Goal: Task Accomplishment & Management: Manage account settings

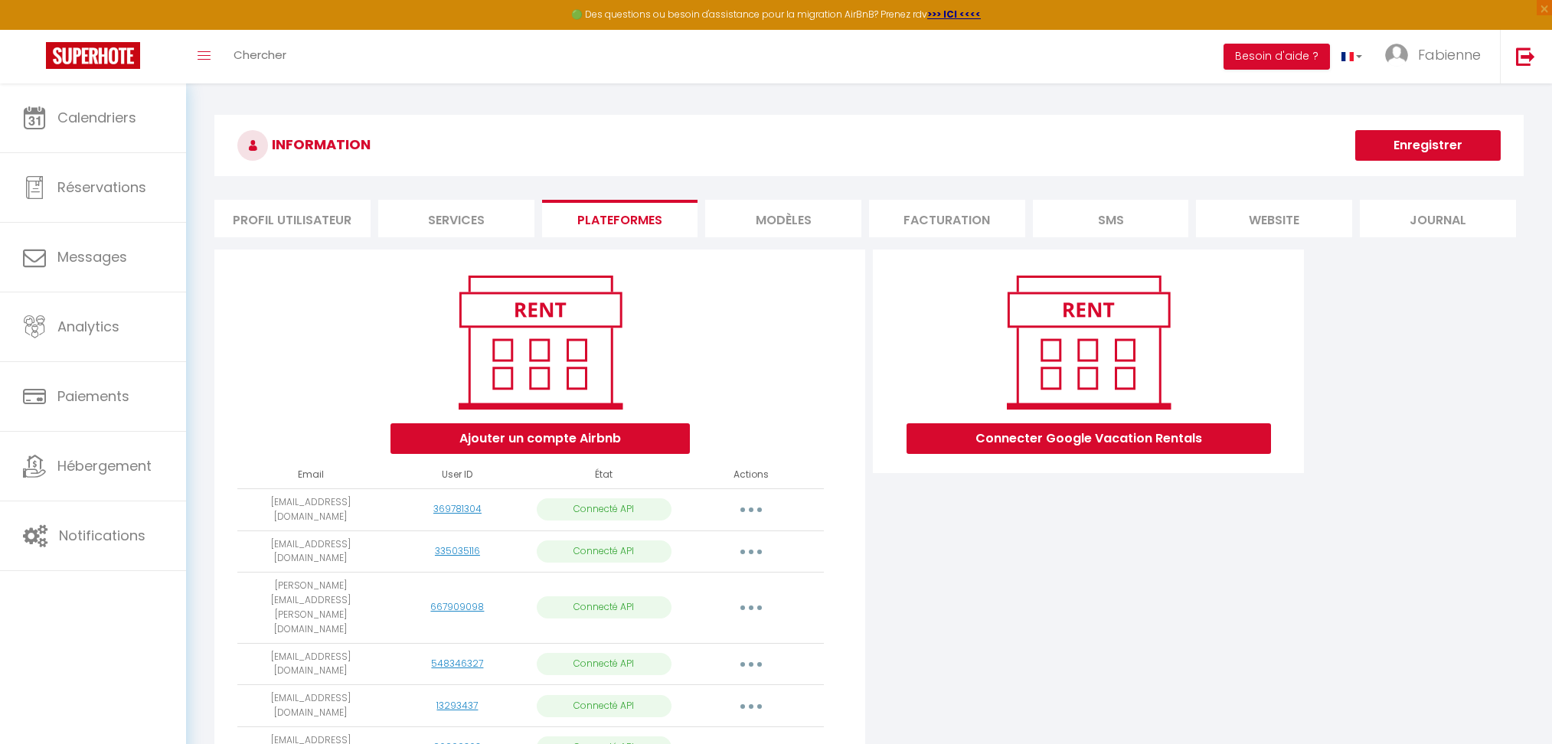
scroll to position [579, 0]
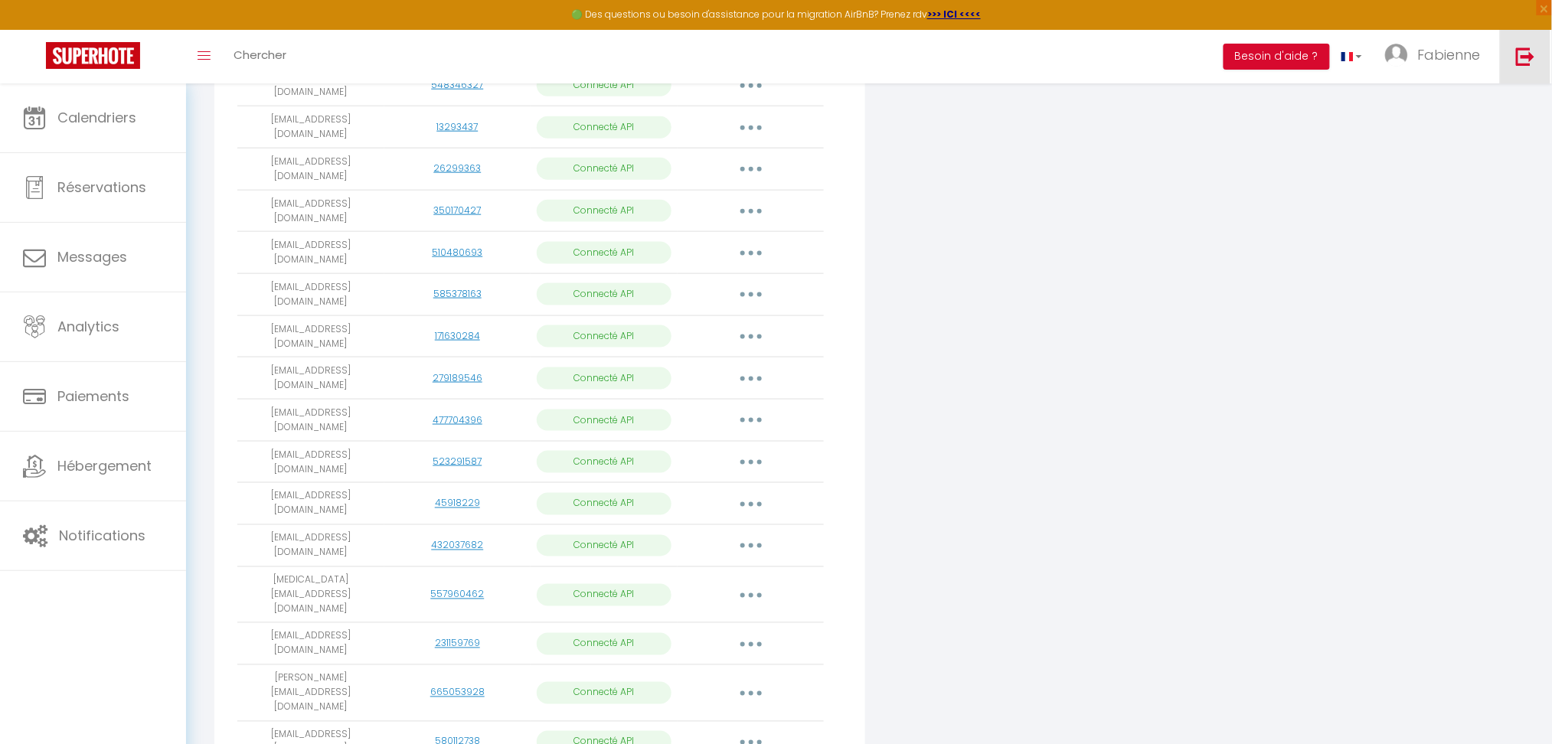
click at [1516, 67] on link at bounding box center [1525, 57] width 51 height 54
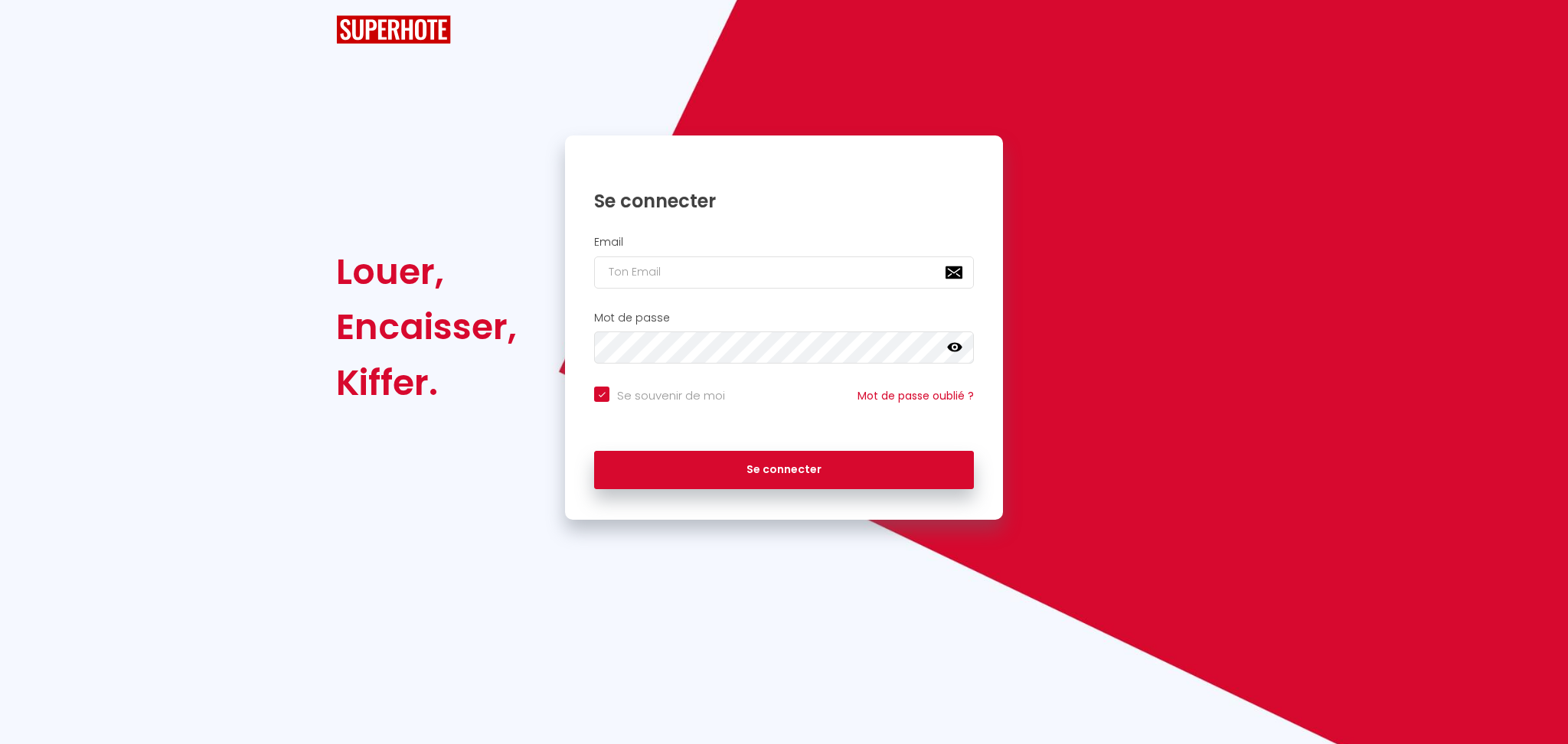
checkbox input "true"
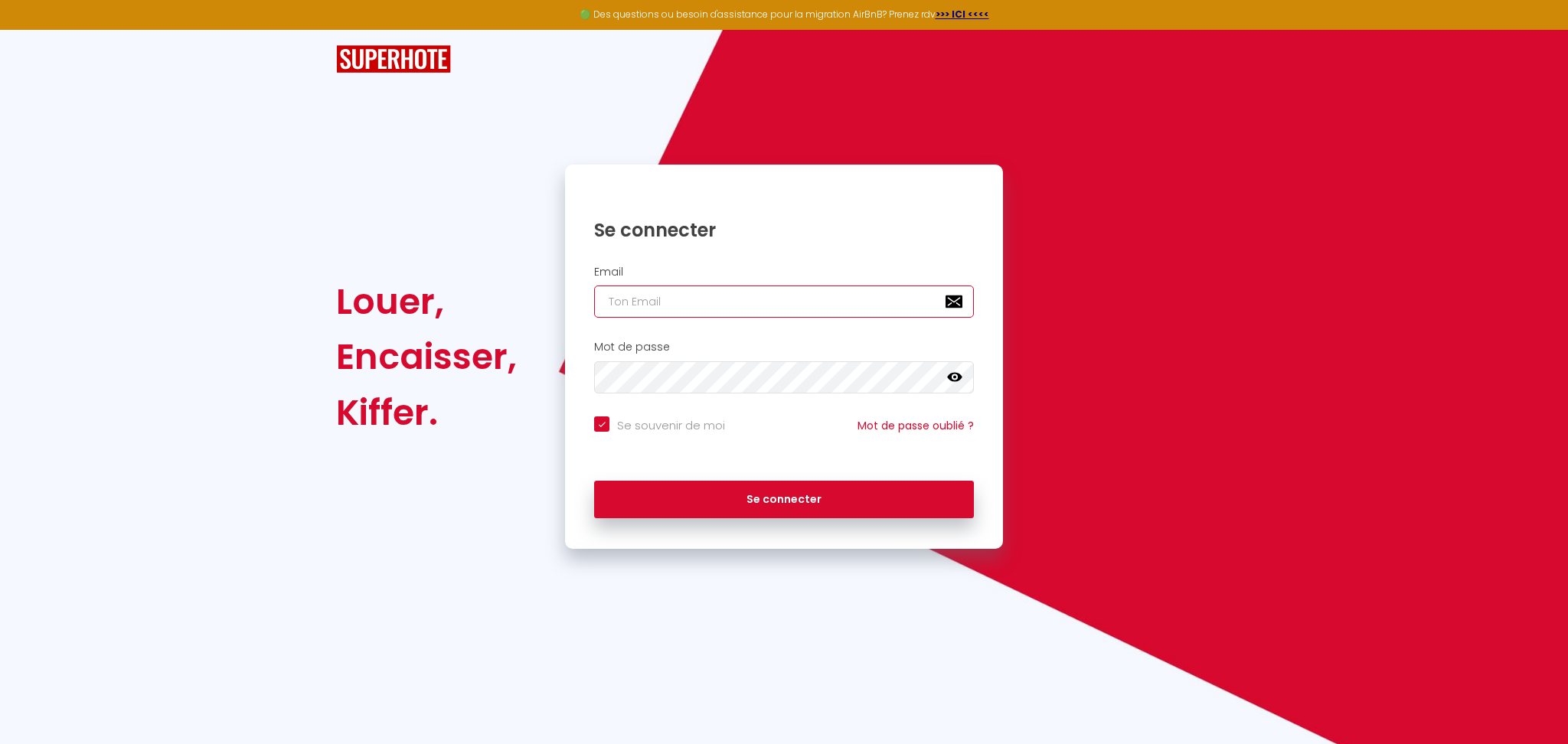
click at [643, 302] on input "email" at bounding box center [784, 302] width 380 height 32
paste input "[EMAIL_ADDRESS][DOMAIN_NAME]"
type input "[EMAIL_ADDRESS][DOMAIN_NAME]"
checkbox input "true"
type input "[EMAIL_ADDRESS][DOMAIN_NAME]"
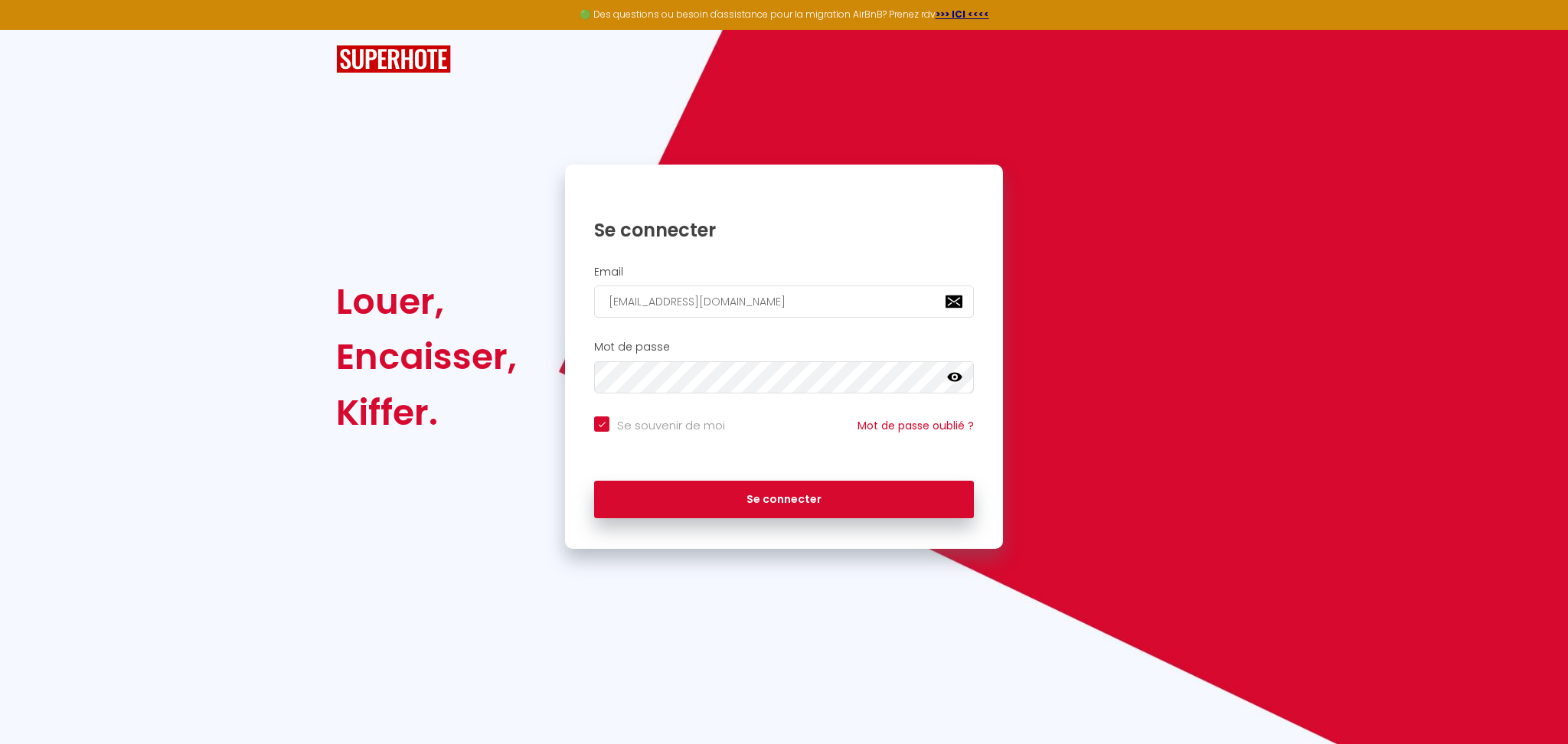
drag, startPoint x: 663, startPoint y: 429, endPoint x: 675, endPoint y: 401, distance: 30.2
click at [663, 424] on input "Se souvenir de moi" at bounding box center [659, 424] width 131 height 15
checkbox input "false"
click at [657, 477] on div "Se connecter" at bounding box center [784, 496] width 438 height 46
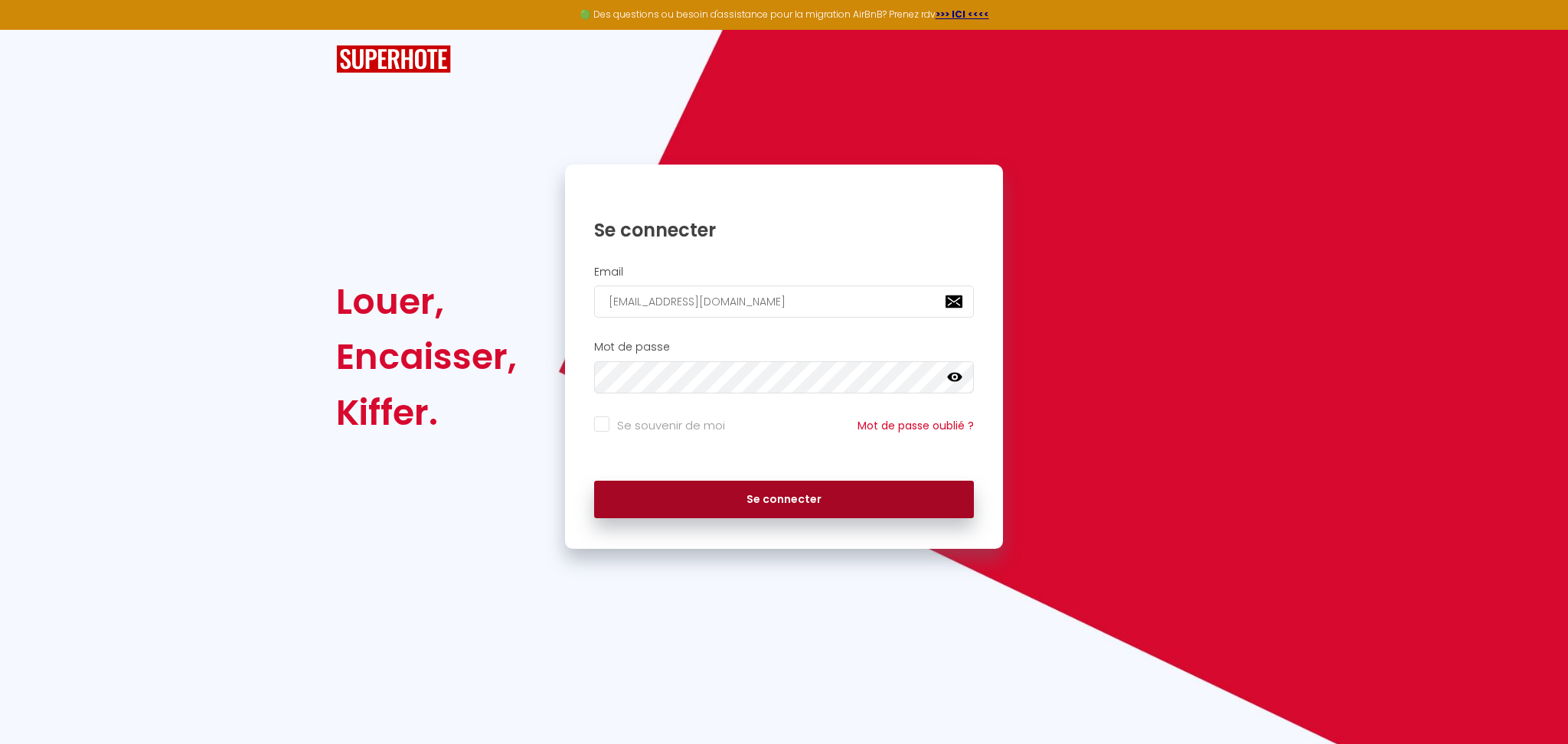
drag, startPoint x: 659, startPoint y: 493, endPoint x: 1009, endPoint y: 377, distance: 368.8
click at [659, 494] on button "Se connecter" at bounding box center [784, 500] width 380 height 38
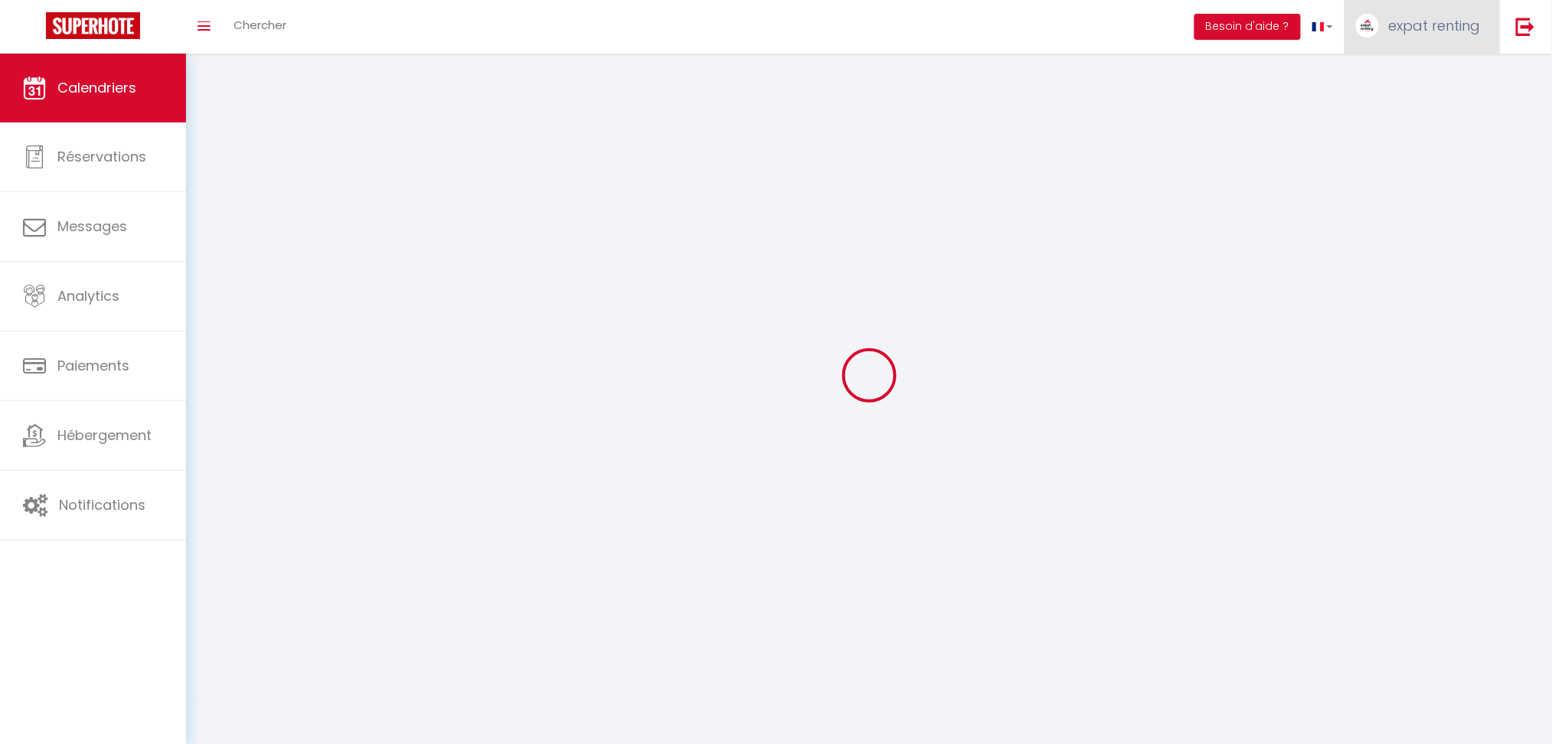
click at [1467, 38] on link "expat renting" at bounding box center [1422, 27] width 155 height 54
click at [1460, 70] on link "Paramètres" at bounding box center [1438, 77] width 113 height 26
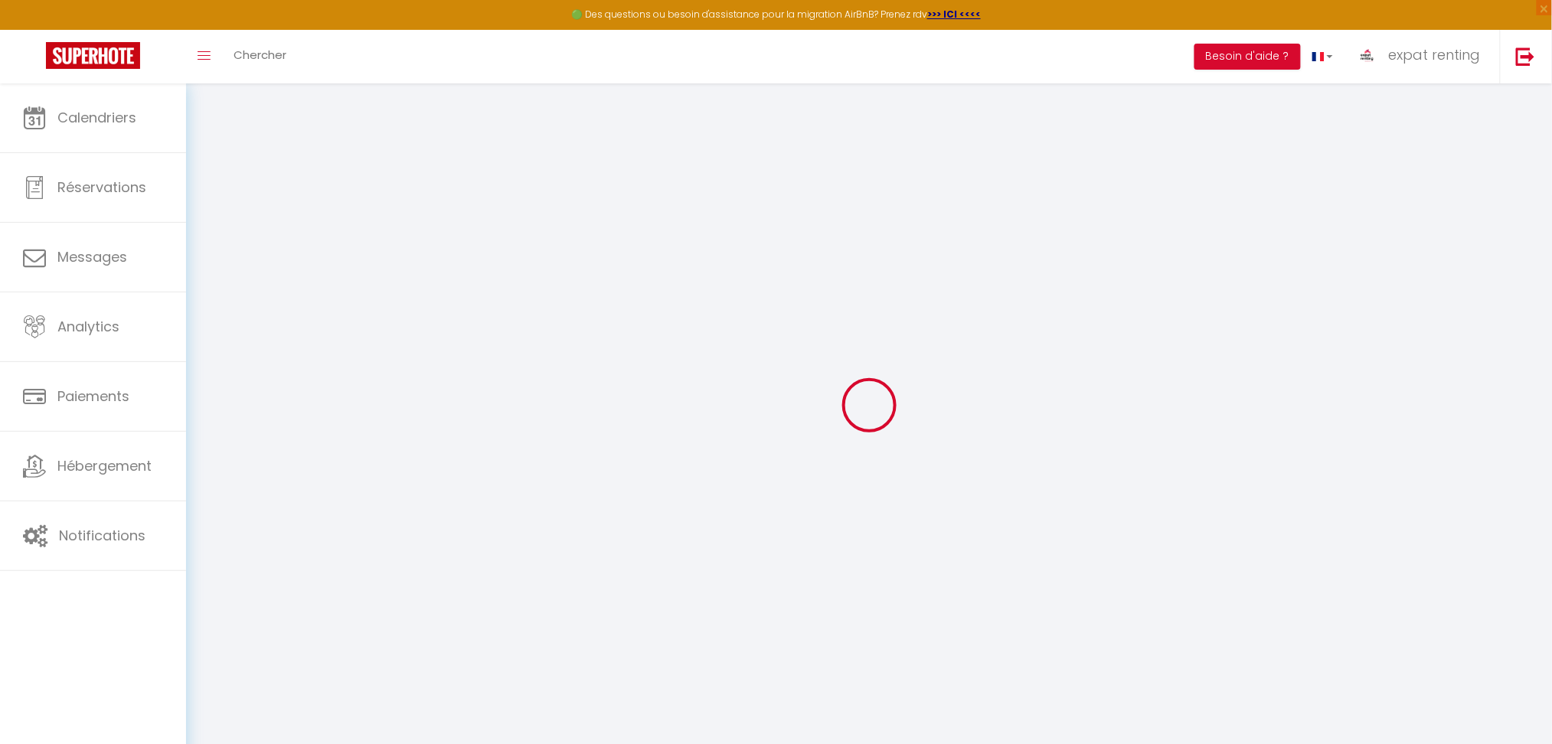
type input "FIRhz6fLQ9T4HFCKTeqwFrKjD"
type input "gH8GndAxmSzg5ChXZScF0cVeF"
type input "[URL][DOMAIN_NAME]"
select select "fr"
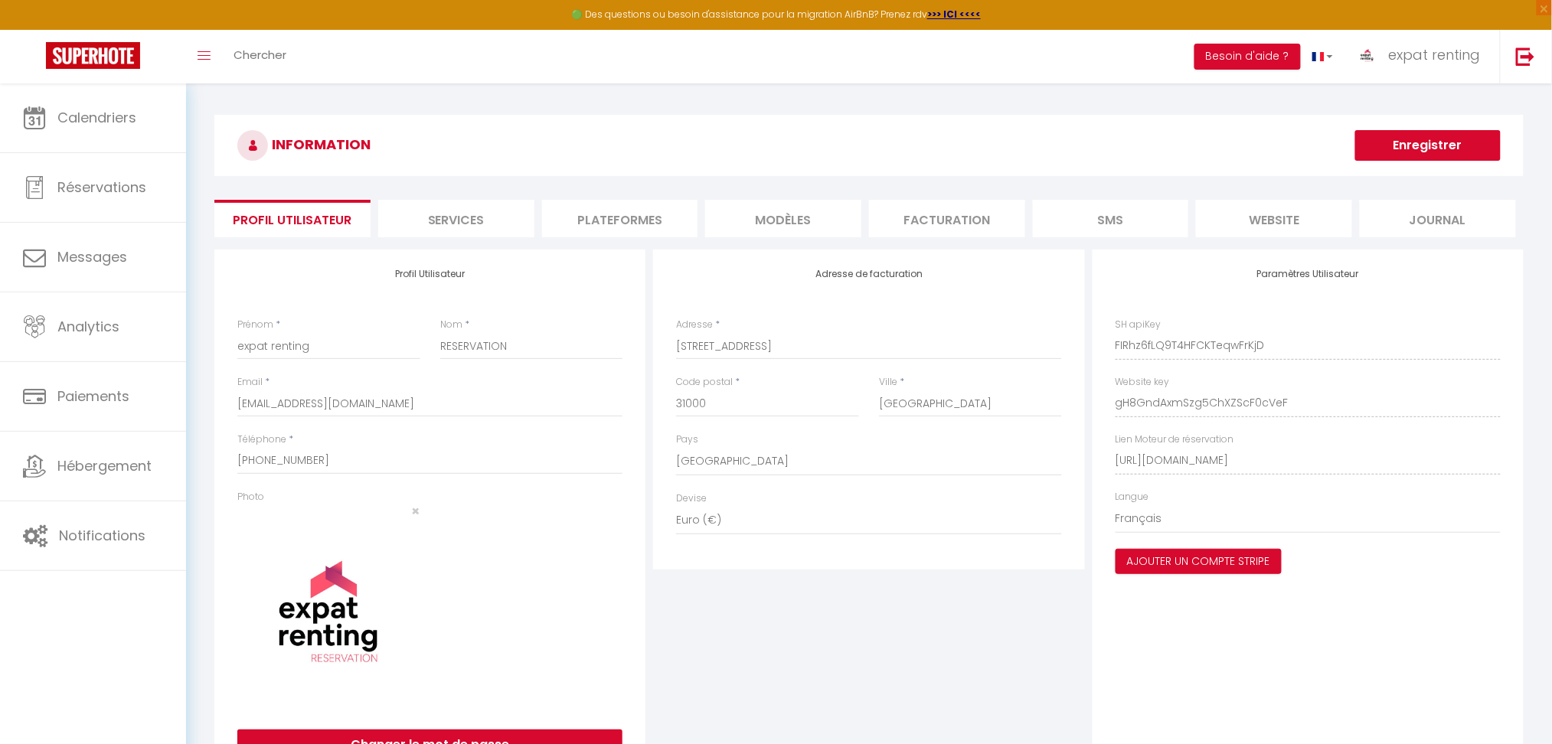
click at [605, 231] on li "Plateformes" at bounding box center [620, 219] width 156 height 38
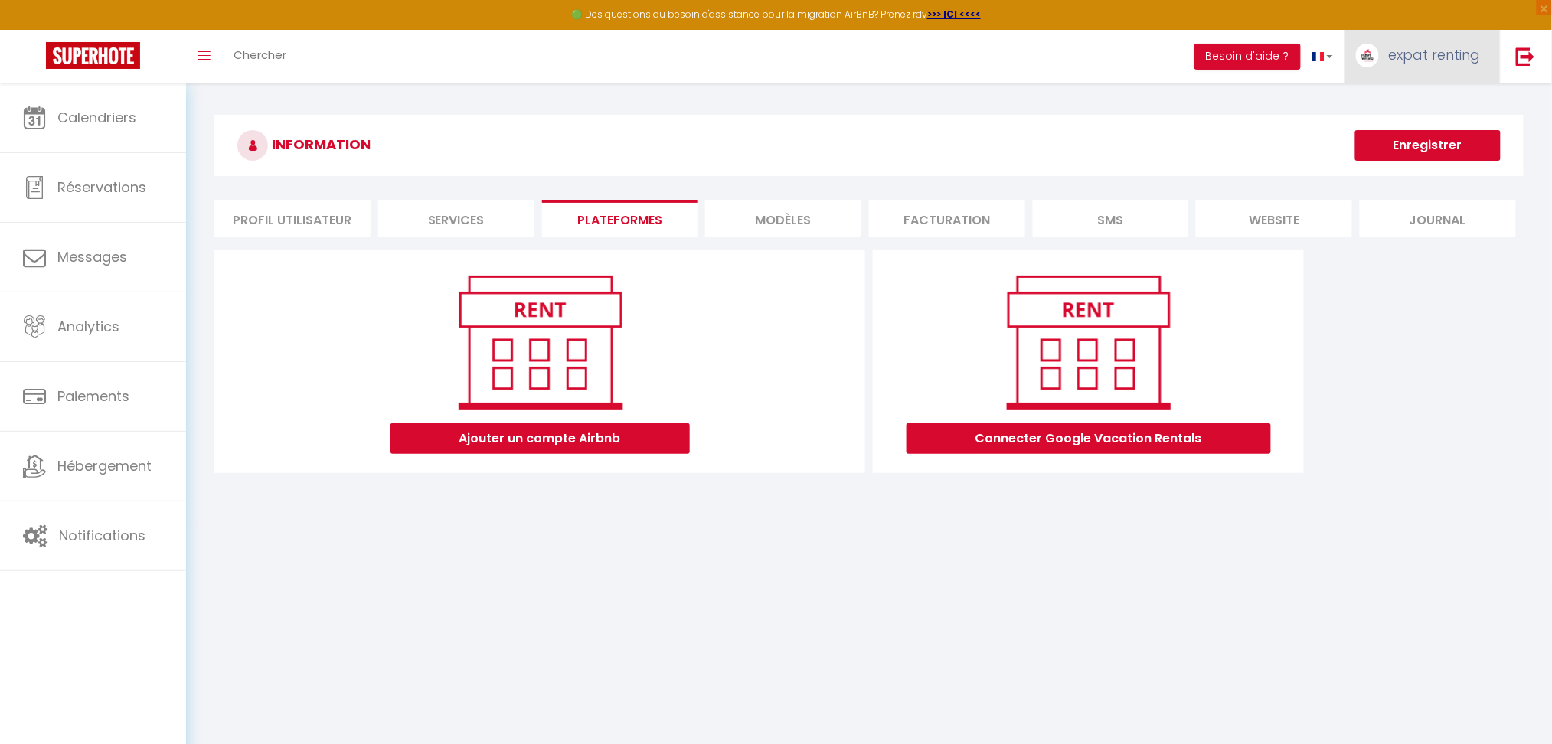
click at [1413, 57] on span "expat renting" at bounding box center [1435, 54] width 92 height 19
click at [1434, 137] on link "Équipe" at bounding box center [1438, 134] width 113 height 26
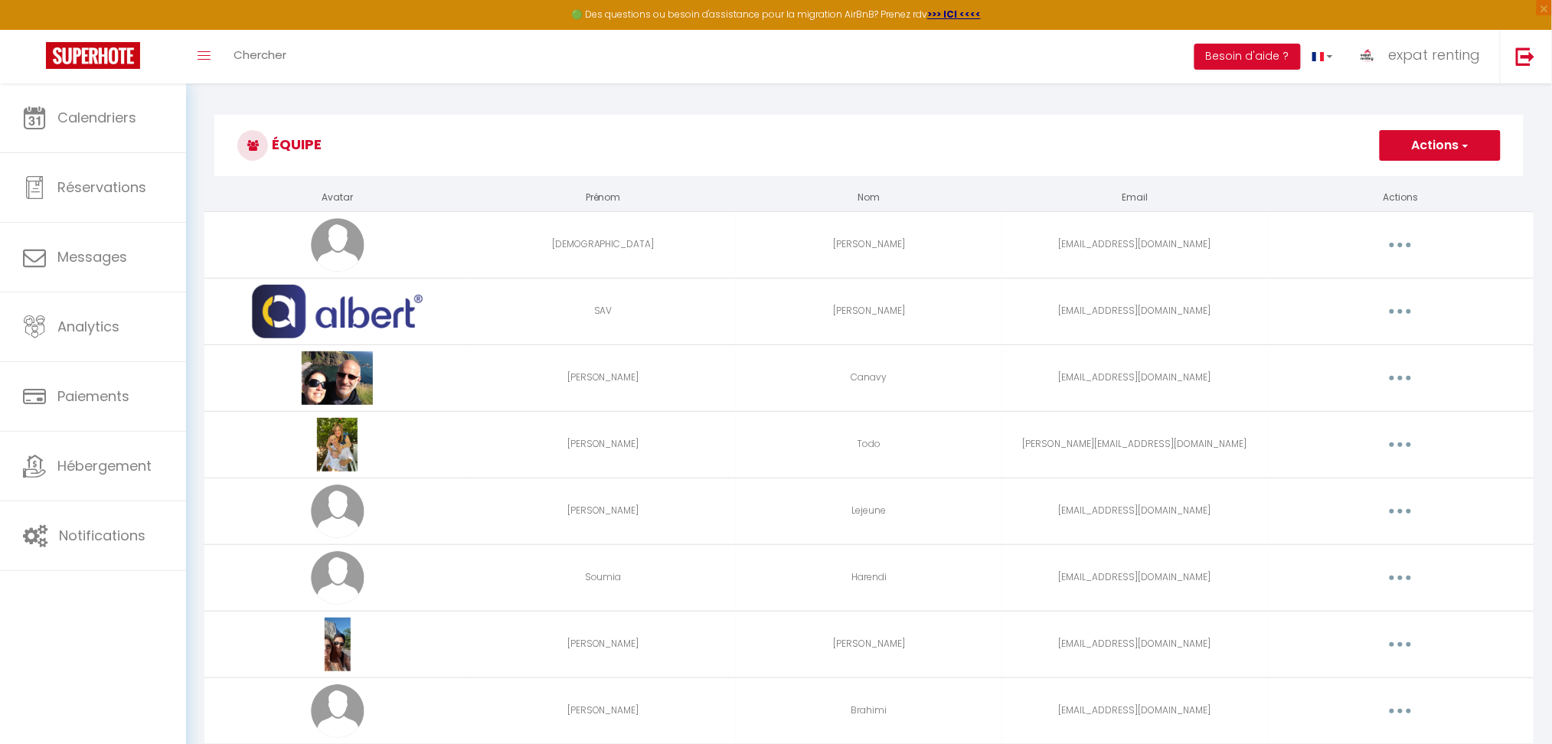
click at [660, 132] on h3 "Équipe" at bounding box center [869, 145] width 1310 height 61
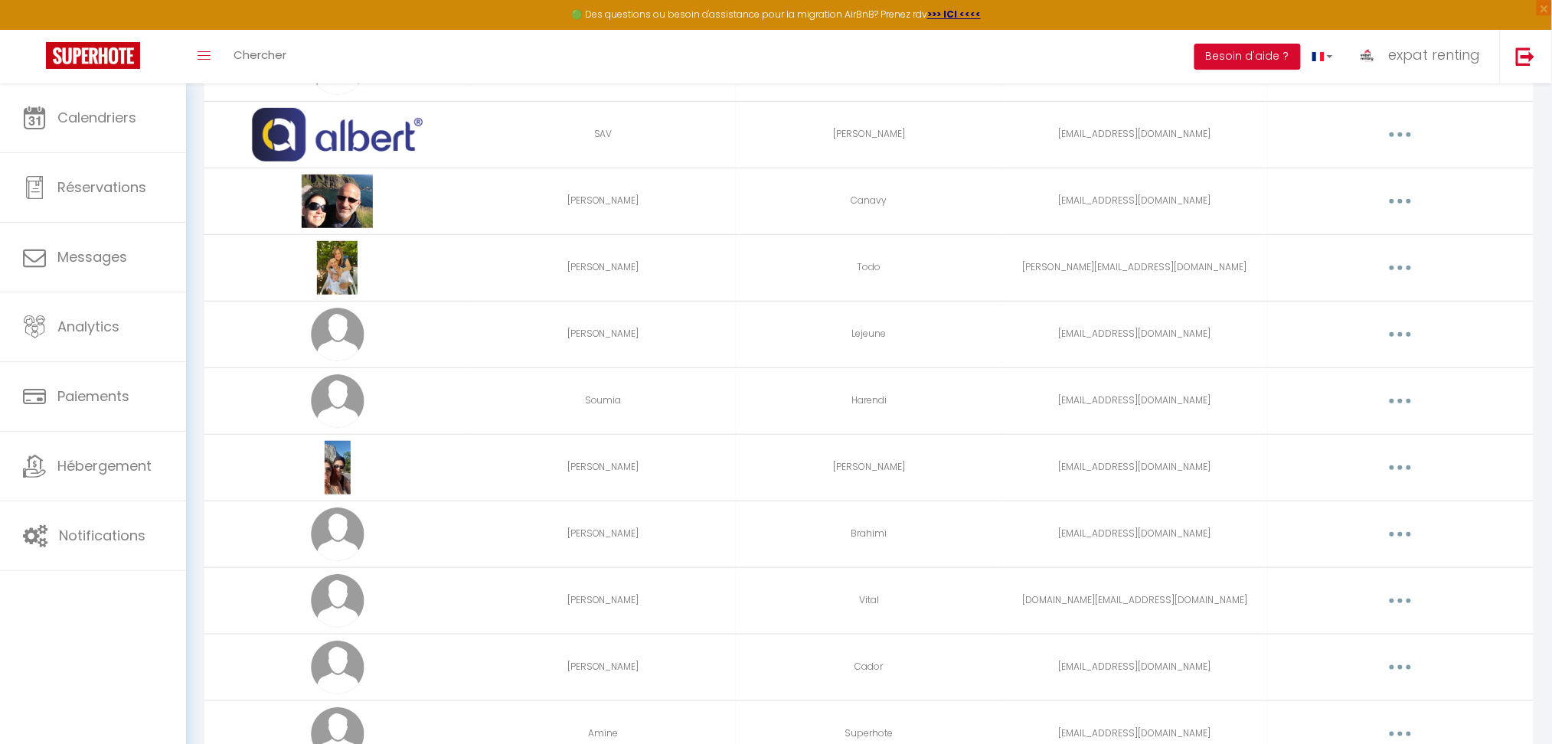
scroll to position [204, 0]
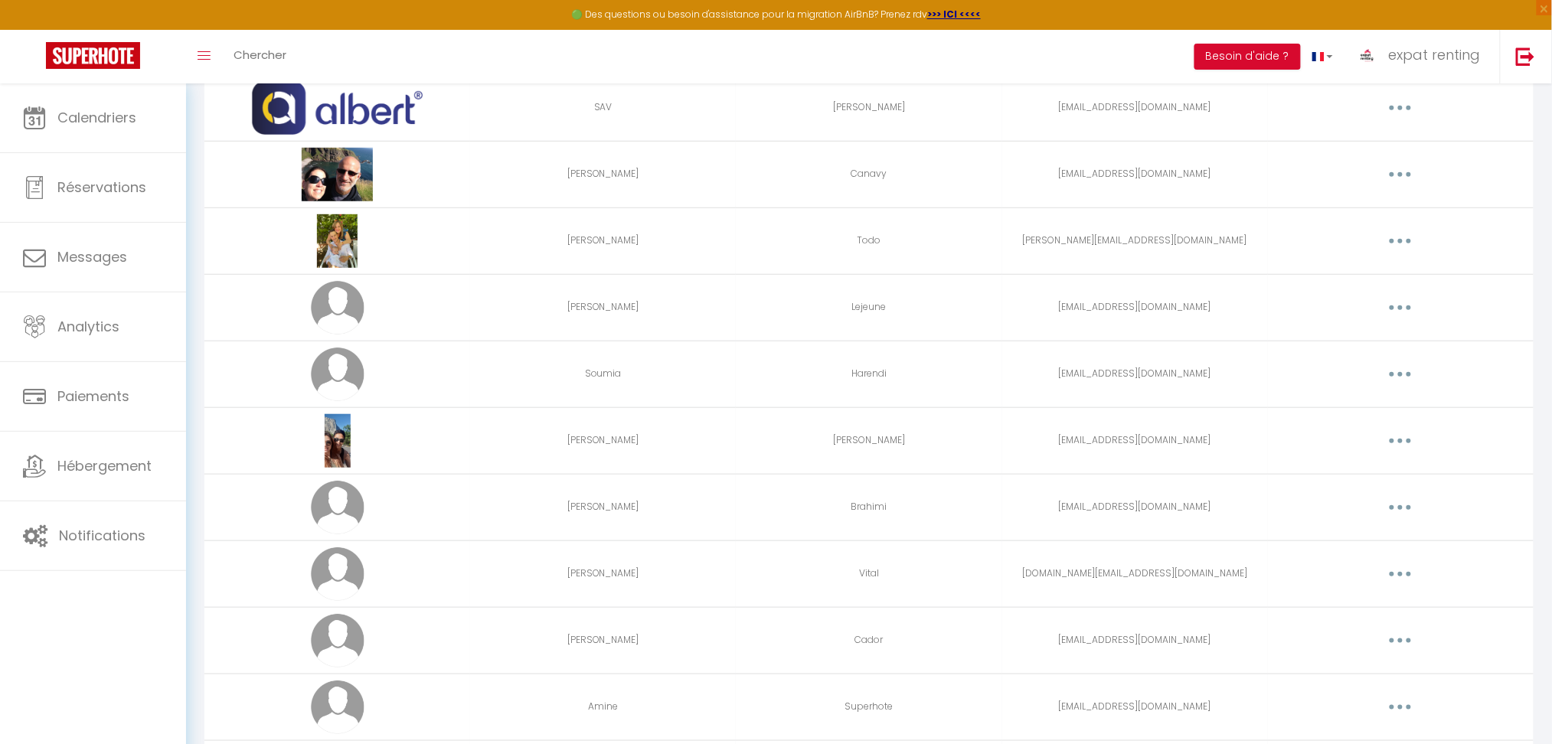
click at [1408, 509] on button "button" at bounding box center [1400, 508] width 43 height 25
click at [1366, 532] on link "Editer" at bounding box center [1360, 543] width 113 height 26
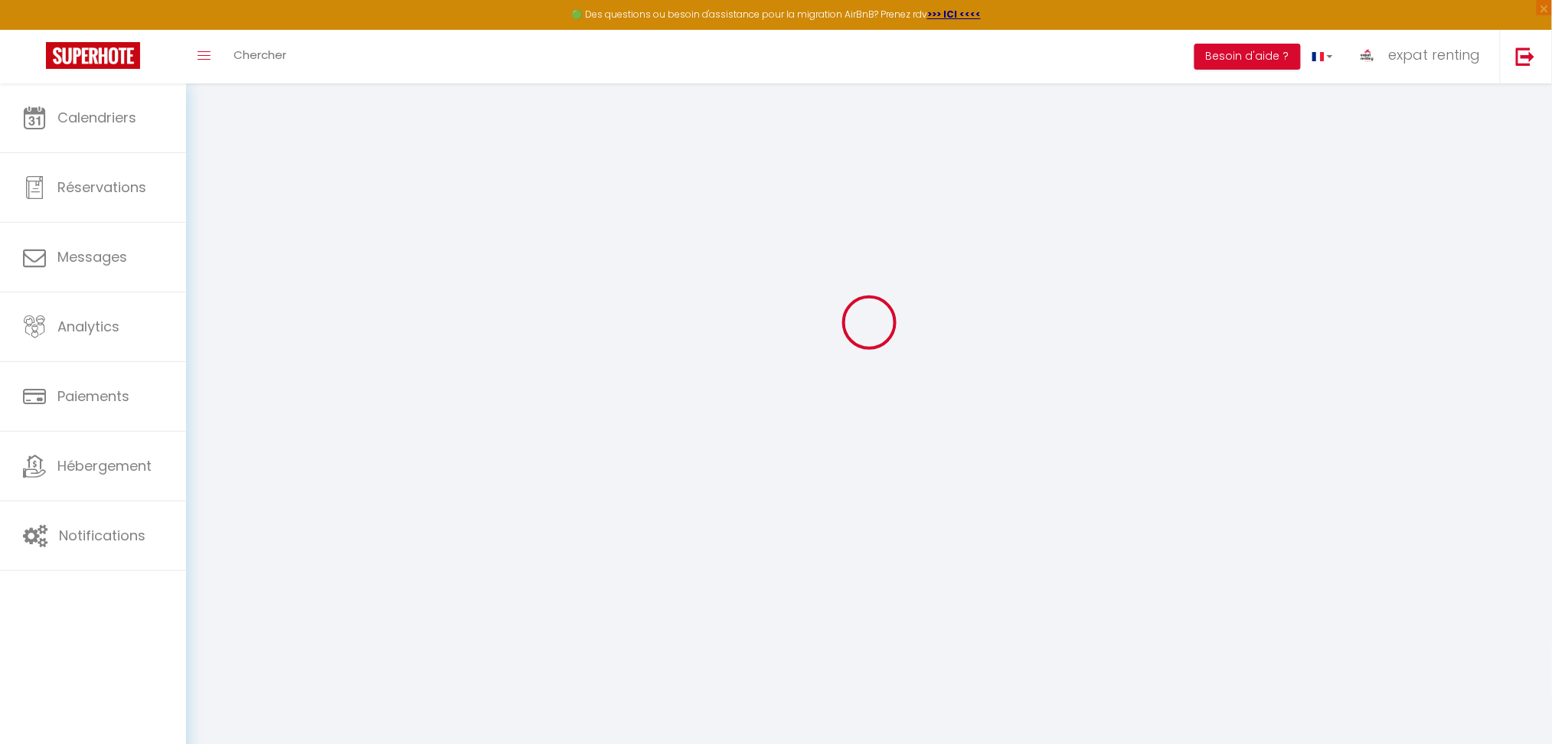
type input "[PERSON_NAME]"
type input "Brahimi"
type input "[EMAIL_ADDRESS][DOMAIN_NAME]"
type textarea "[URL][DOMAIN_NAME]"
checkbox input "false"
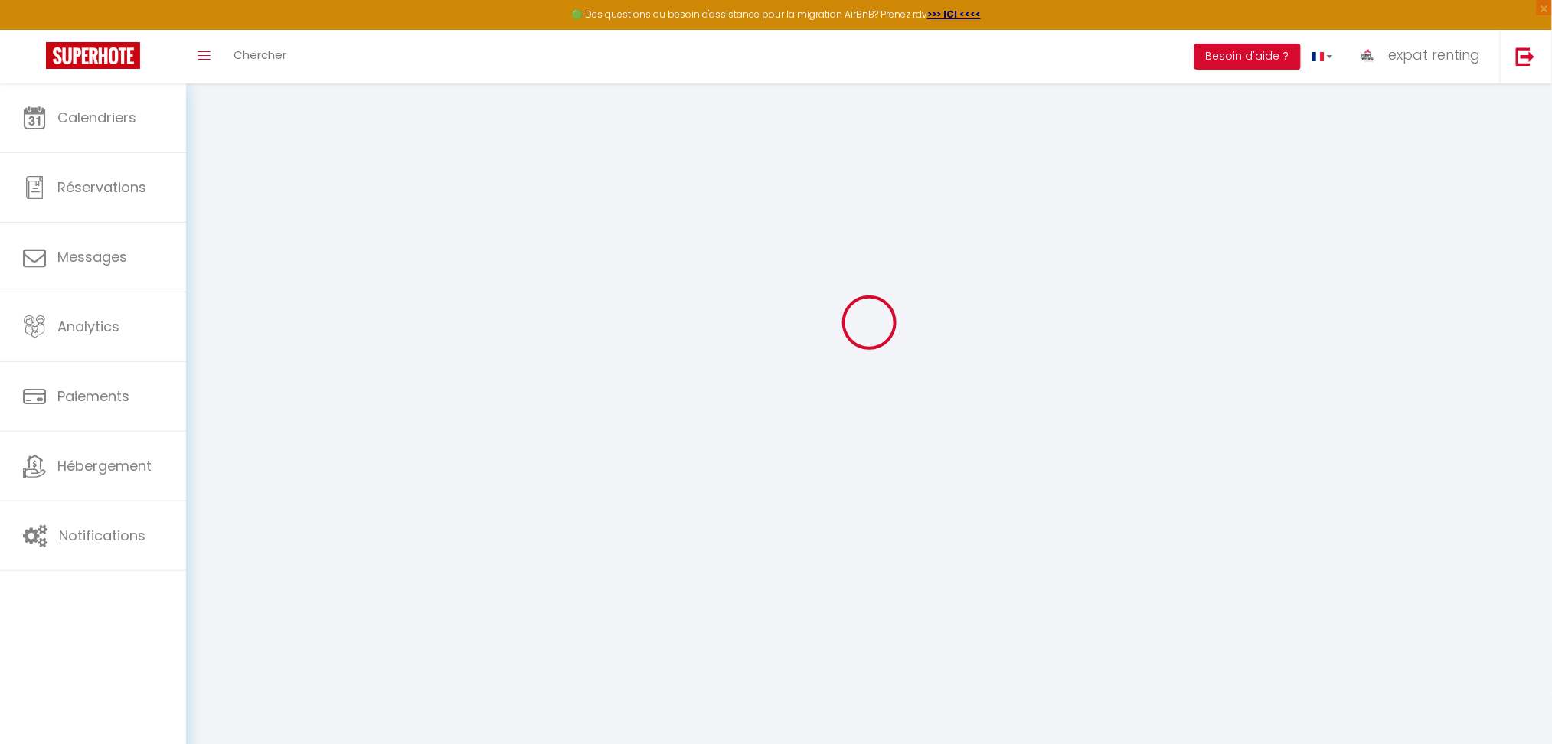
checkbox input "false"
checkbox input "true"
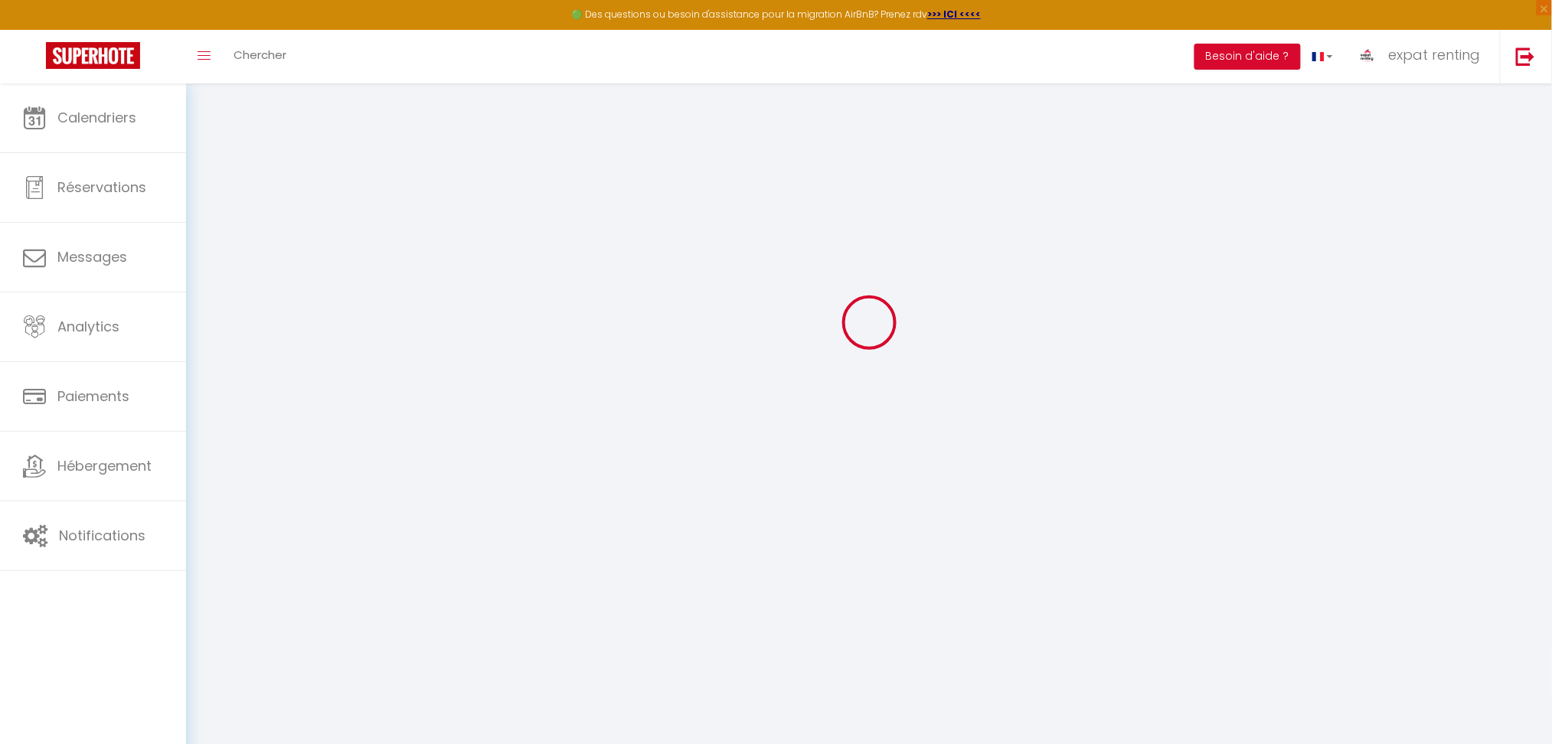
checkbox input "true"
checkbox input "false"
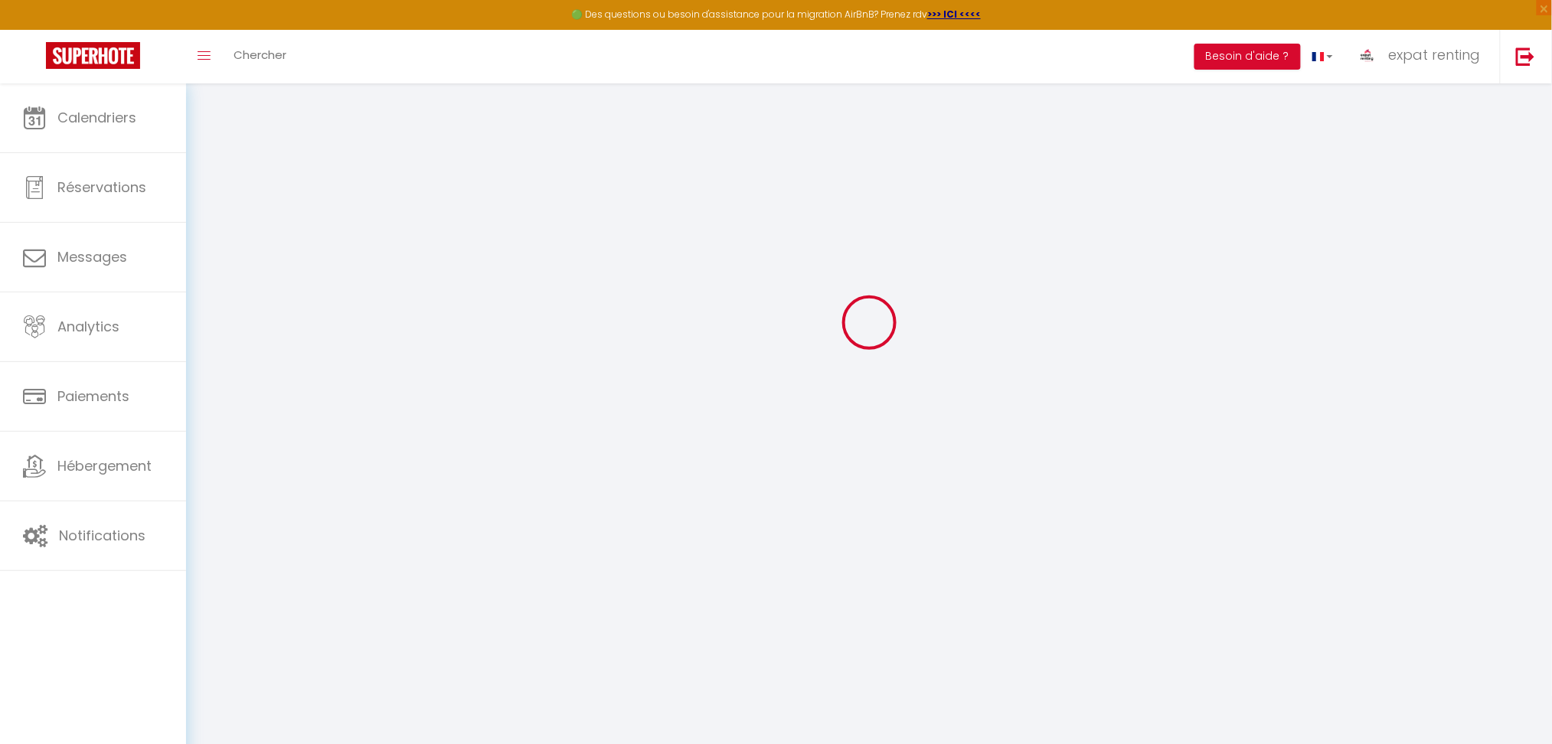
checkbox input "false"
select select
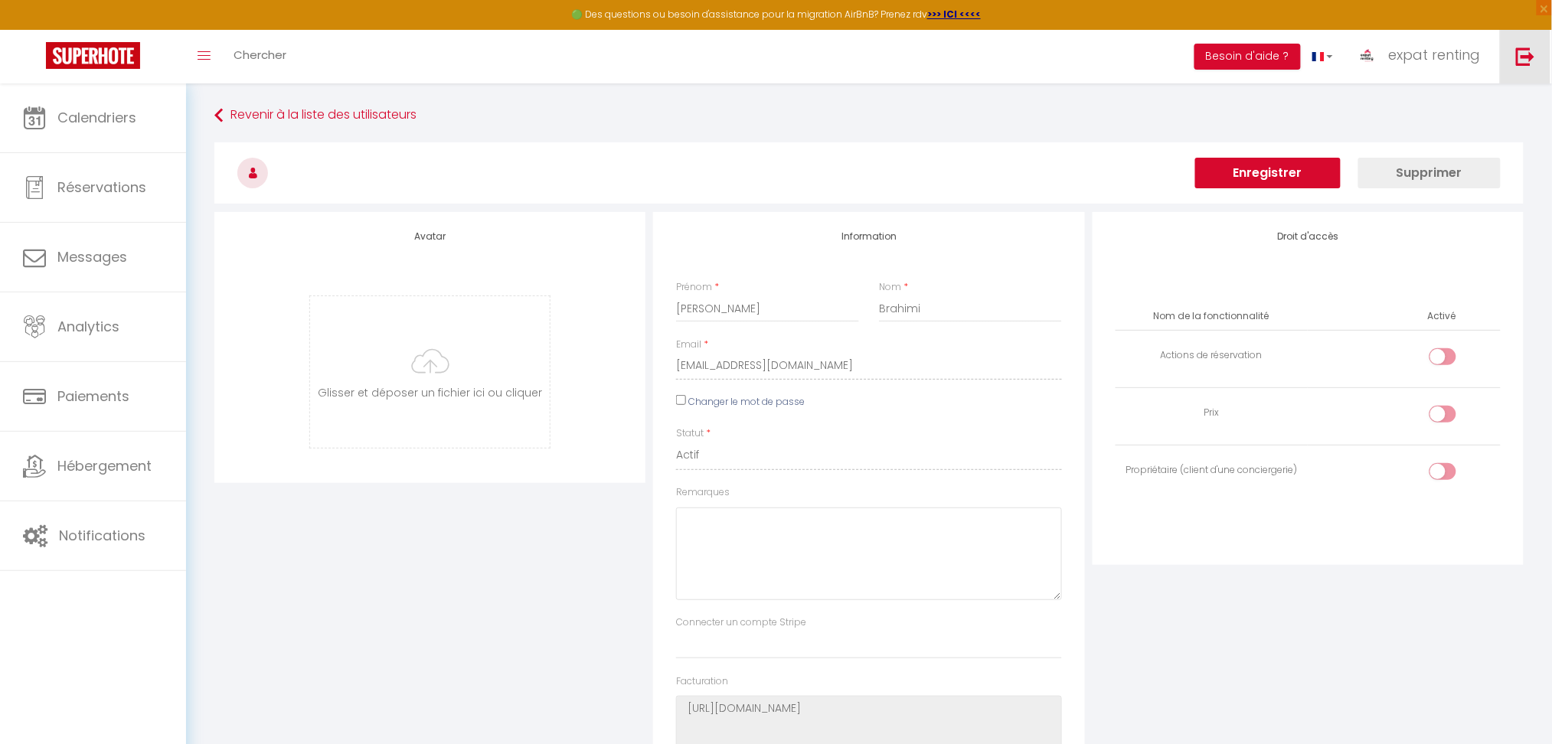
click at [1532, 56] on img at bounding box center [1525, 56] width 19 height 19
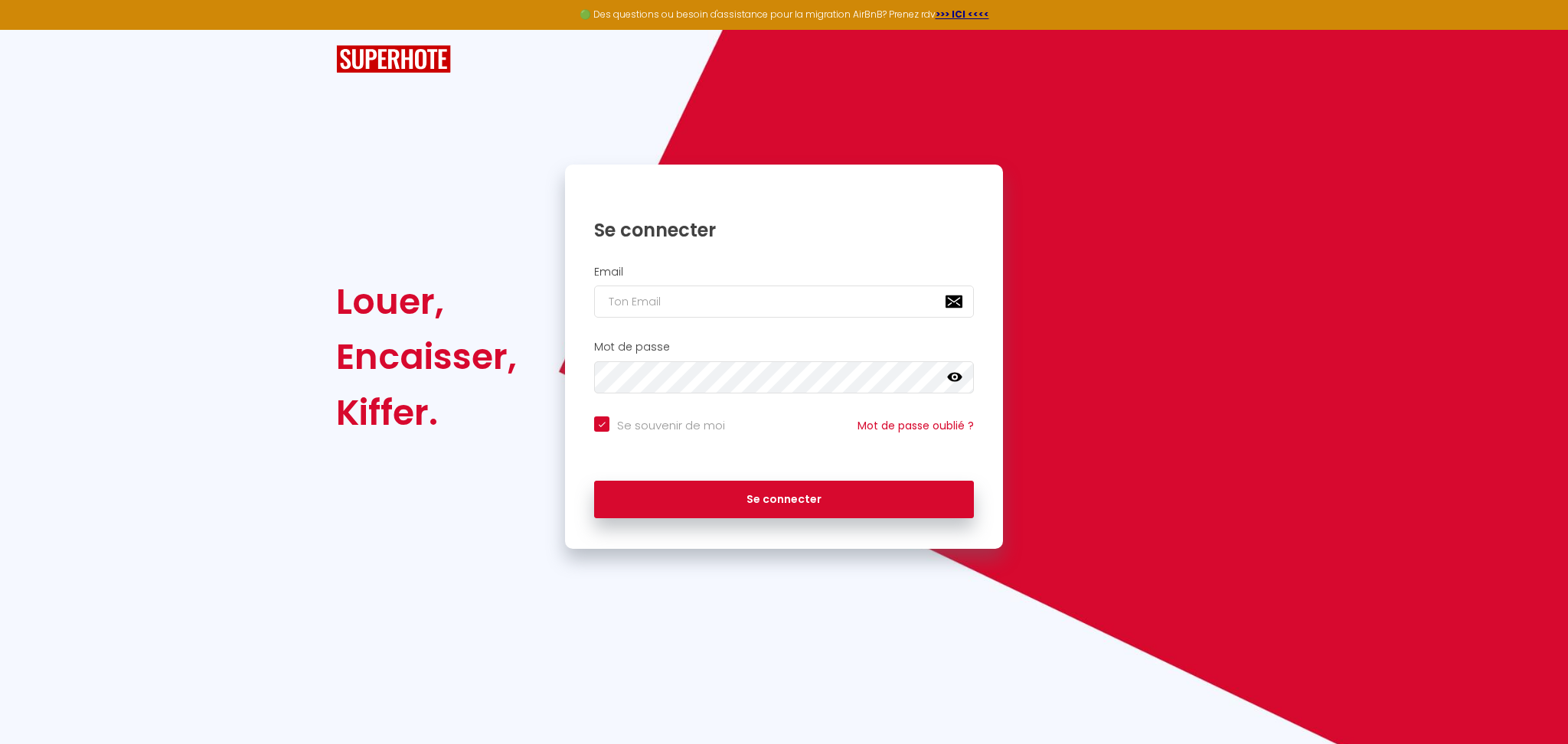
click at [648, 427] on input "Se souvenir de moi" at bounding box center [659, 424] width 131 height 15
checkbox input "false"
click at [702, 263] on div "Email" at bounding box center [784, 296] width 438 height 76
